Goal: Use online tool/utility: Utilize a website feature to perform a specific function

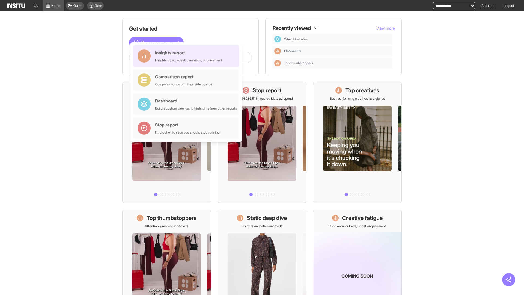
click at [187, 56] on div "Insights report Insights by ad, adset, campaign, or placement" at bounding box center [188, 55] width 67 height 13
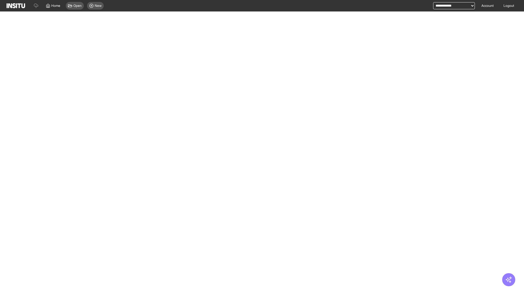
select select "**"
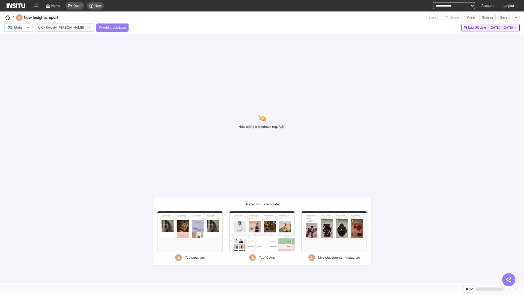
click at [482, 28] on span "Last 30 days - [DATE] - [DATE]" at bounding box center [490, 27] width 45 height 4
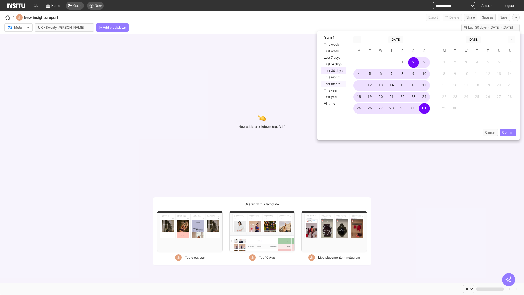
click at [333, 84] on button "Last month" at bounding box center [332, 83] width 25 height 7
